Goal: Task Accomplishment & Management: Complete application form

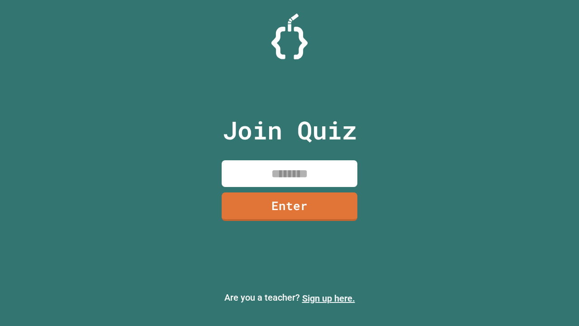
click at [328, 298] on link "Sign up here." at bounding box center [328, 298] width 53 height 11
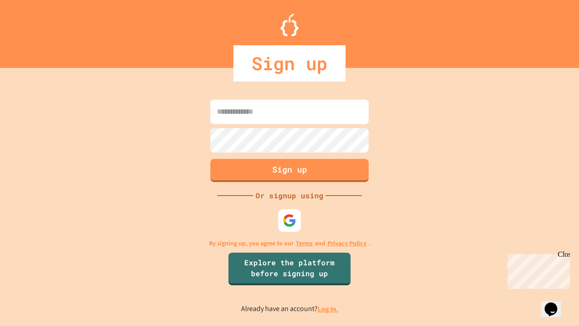
click at [328, 308] on link "Log in." at bounding box center [327, 308] width 21 height 9
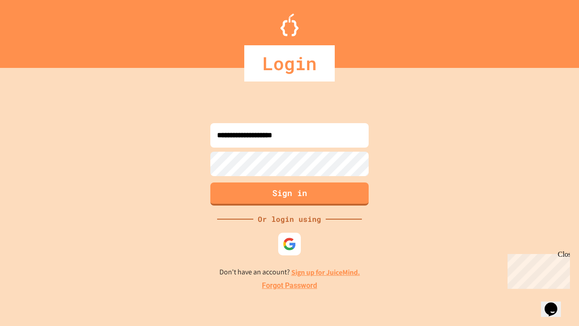
type input "**********"
